Goal: Task Accomplishment & Management: Manage account settings

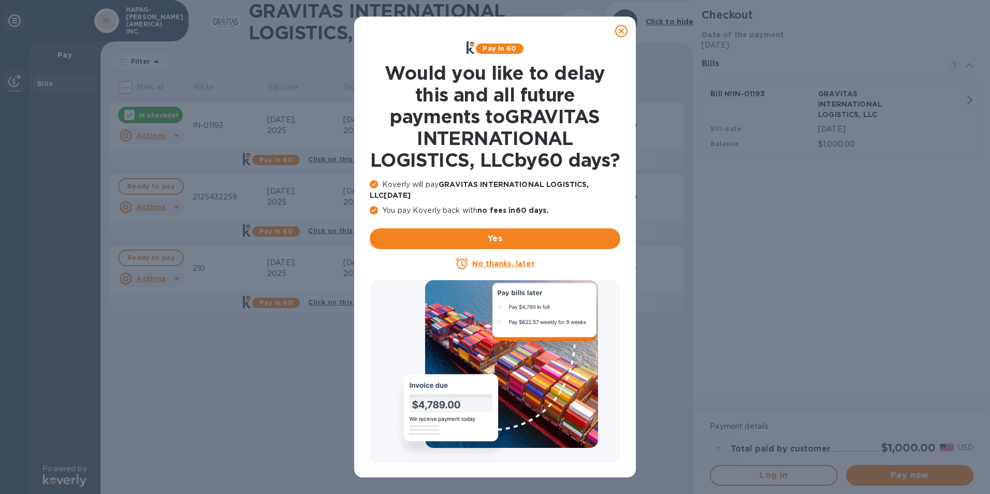
click at [627, 33] on icon at bounding box center [621, 31] width 12 height 12
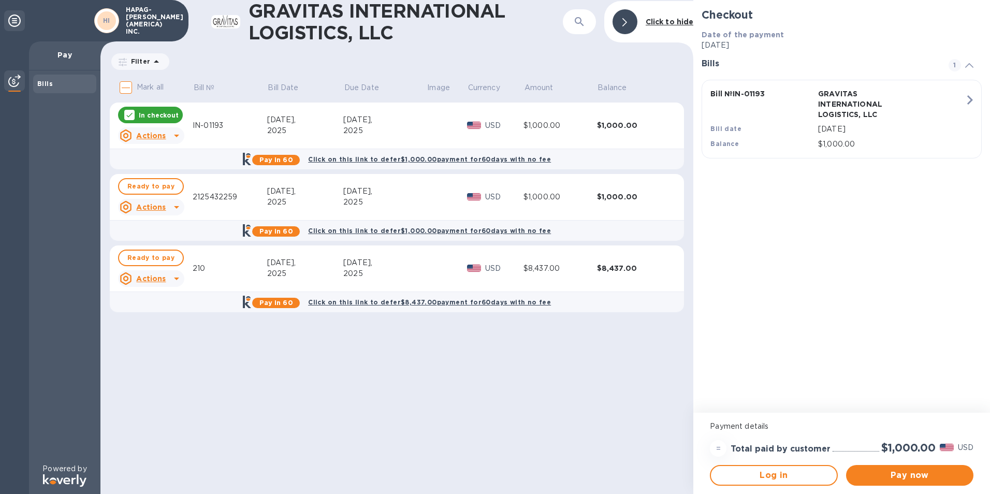
click at [402, 269] on div "2025" at bounding box center [384, 273] width 83 height 11
click at [130, 114] on icon at bounding box center [129, 115] width 8 height 8
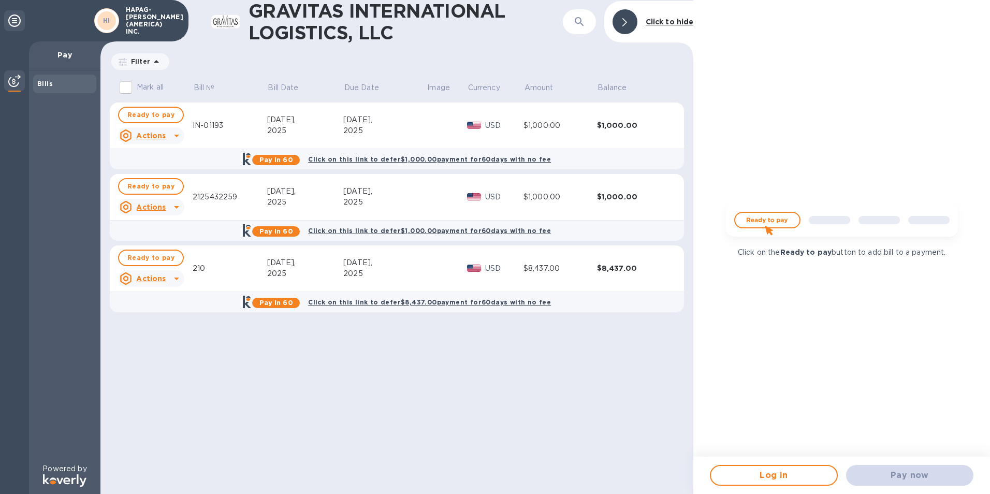
click at [166, 206] on div "Actions" at bounding box center [143, 207] width 50 height 17
click at [159, 282] on div at bounding box center [495, 247] width 990 height 494
click at [168, 286] on div at bounding box center [176, 278] width 17 height 17
click at [173, 321] on b "Open bill" at bounding box center [164, 320] width 35 height 8
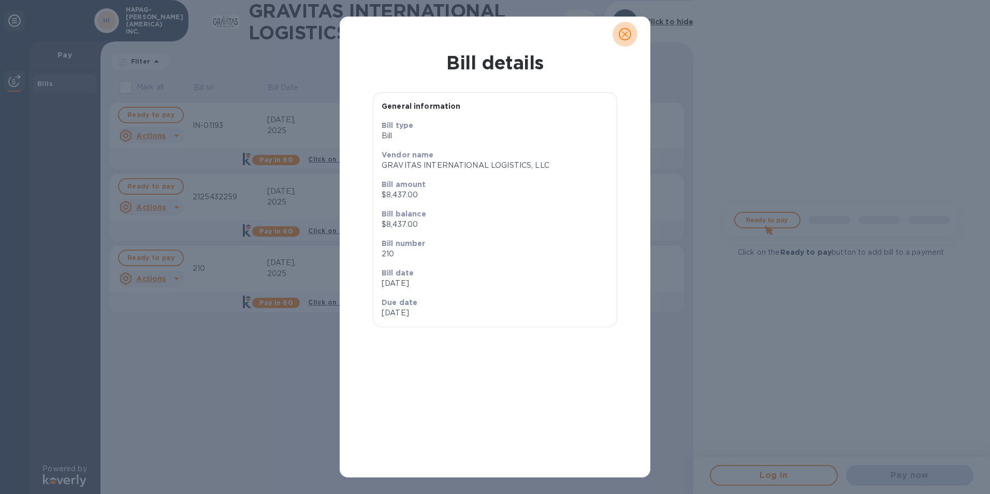
click at [630, 31] on icon "close" at bounding box center [625, 34] width 10 height 10
